Goal: Transaction & Acquisition: Purchase product/service

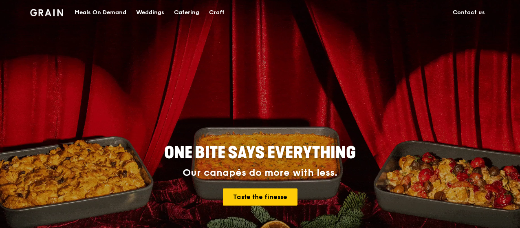
click at [190, 9] on div "Catering" at bounding box center [186, 12] width 25 height 24
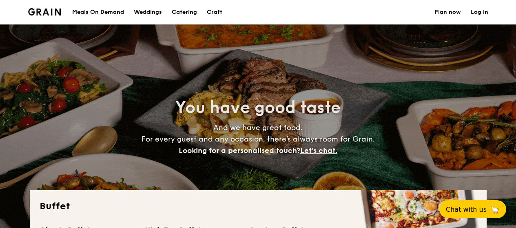
select select
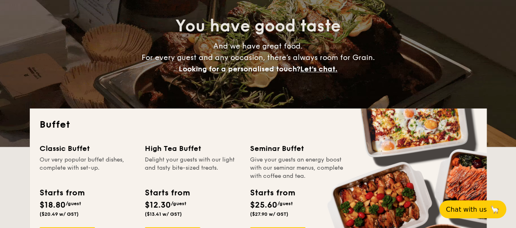
scroll to position [163, 0]
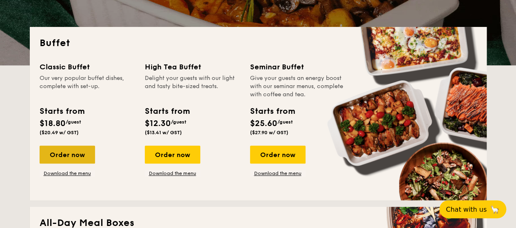
click at [75, 157] on div "Order now" at bounding box center [67, 155] width 55 height 18
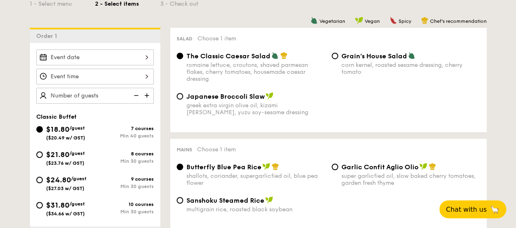
scroll to position [245, 0]
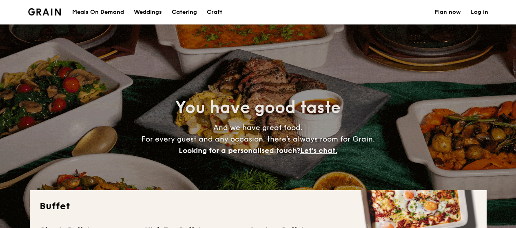
select select
